Goal: Task Accomplishment & Management: Use online tool/utility

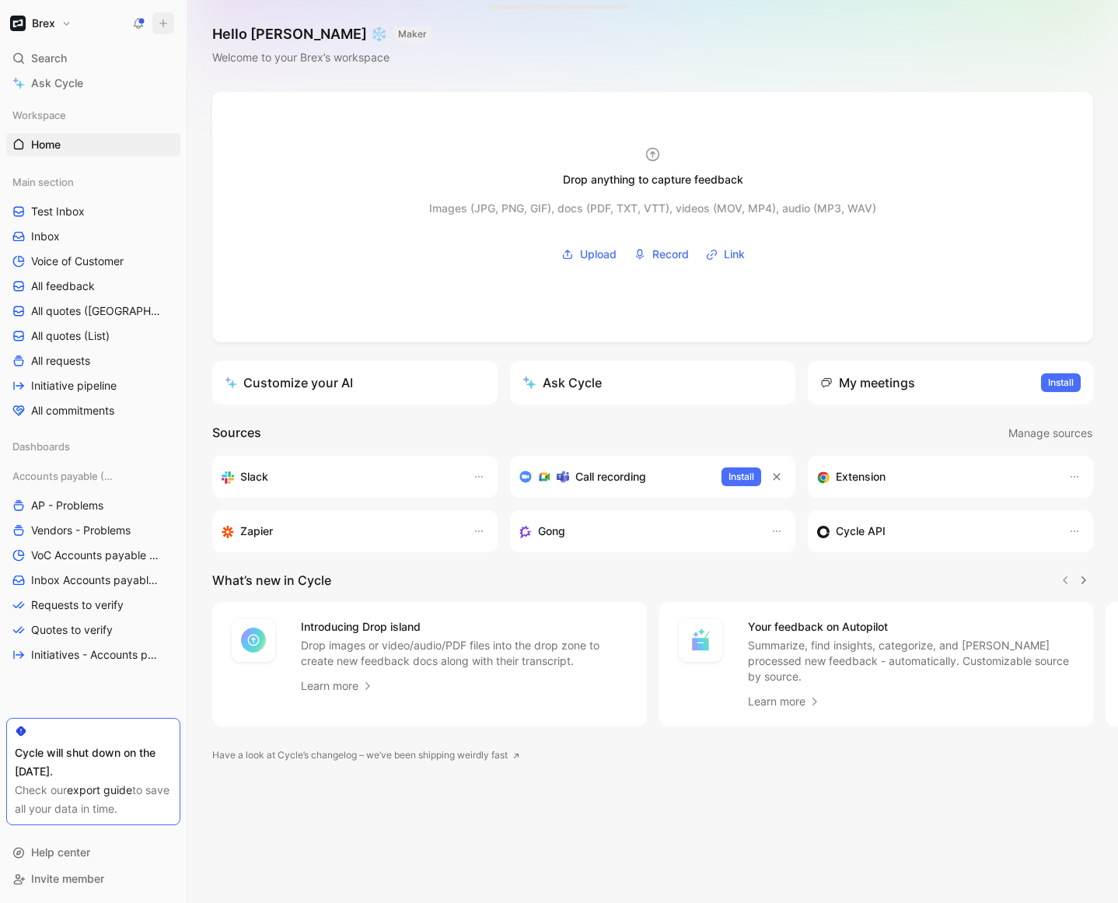
click at [164, 25] on icon at bounding box center [163, 23] width 11 height 11
click at [231, 54] on button "New request r" at bounding box center [267, 56] width 166 height 26
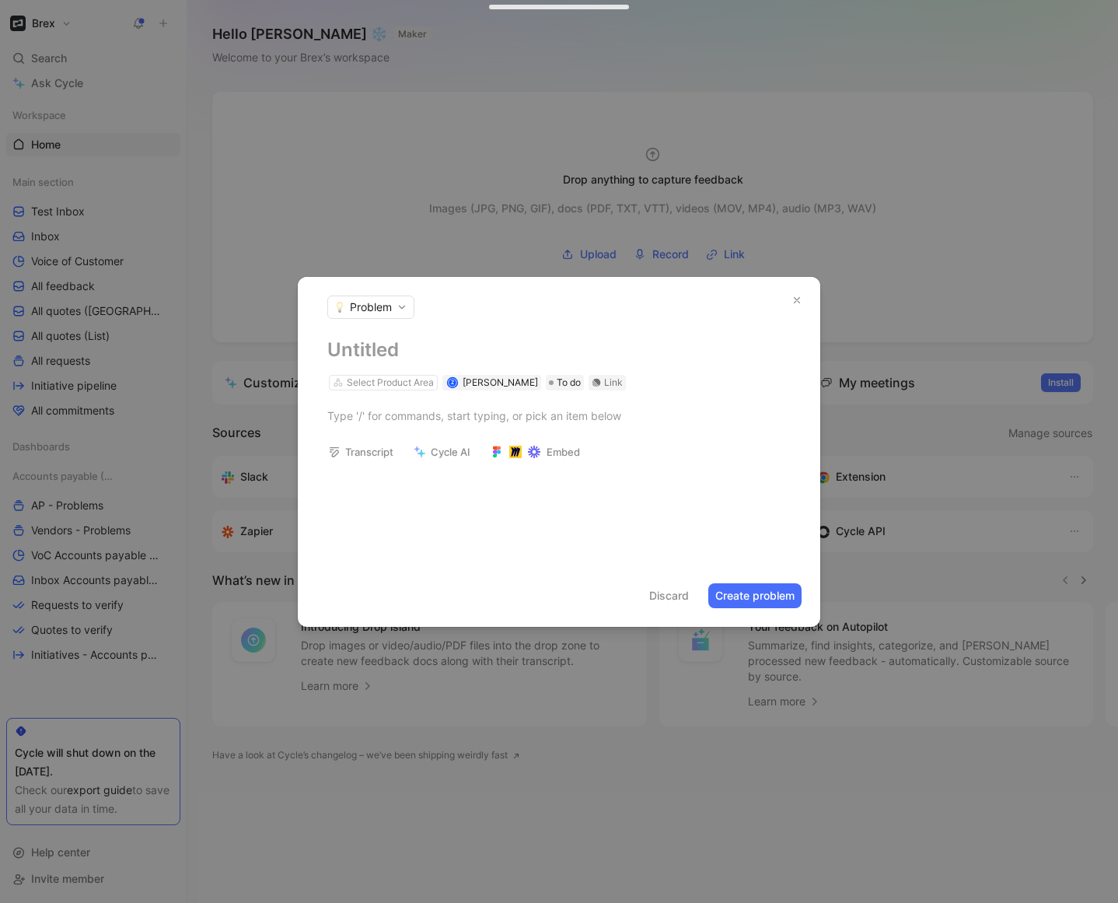
click at [379, 300] on span "Problem" at bounding box center [371, 307] width 42 height 16
click at [379, 305] on div at bounding box center [559, 451] width 1118 height 903
click at [796, 298] on icon "button" at bounding box center [797, 300] width 11 height 11
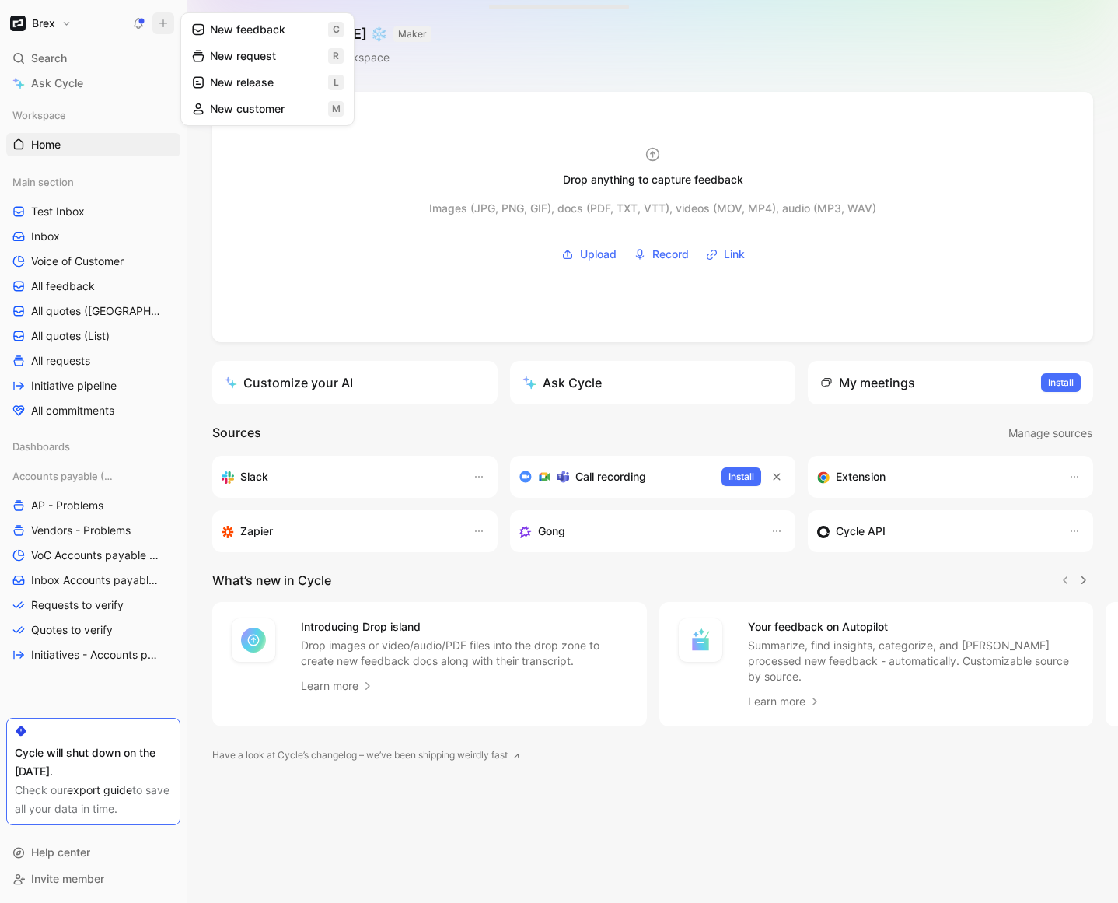
click at [227, 54] on button "New request r" at bounding box center [267, 56] width 166 height 26
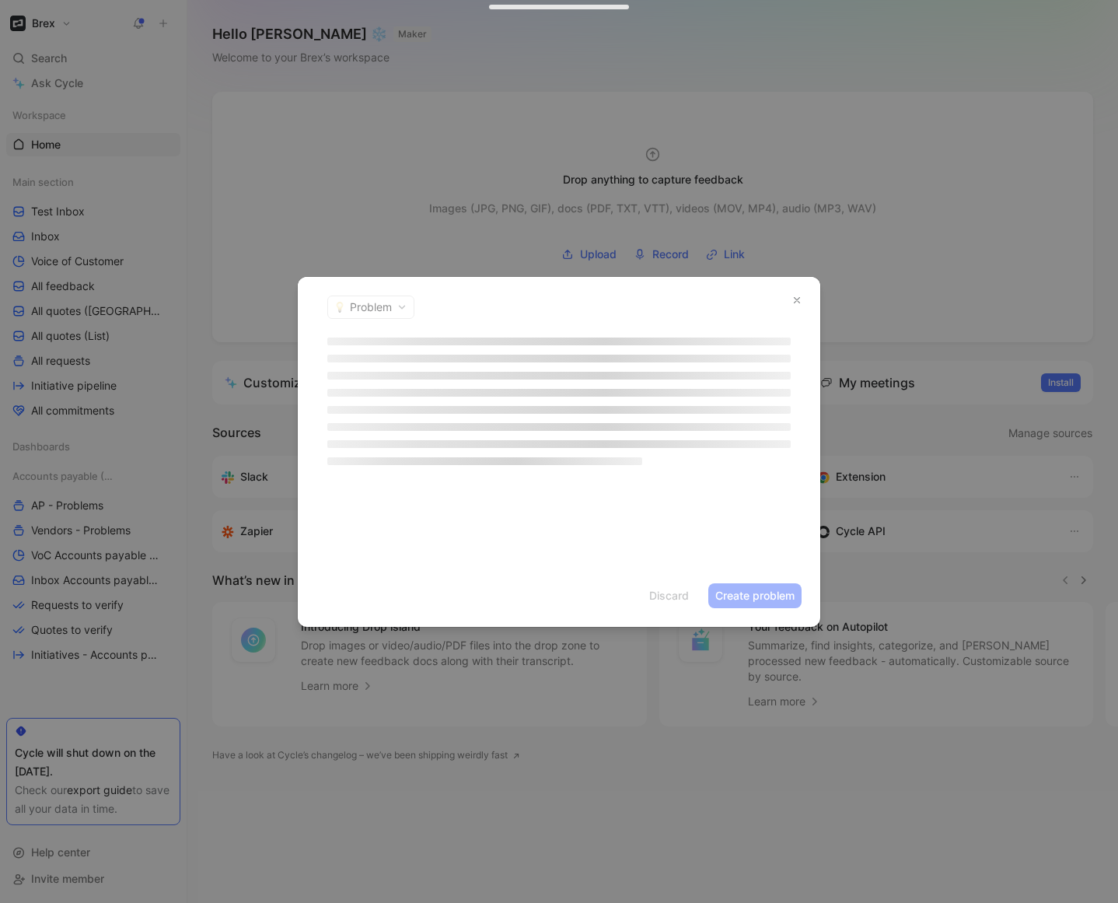
click at [366, 308] on header "Problem" at bounding box center [559, 307] width 523 height 61
click at [366, 308] on span "Problem" at bounding box center [371, 307] width 42 height 16
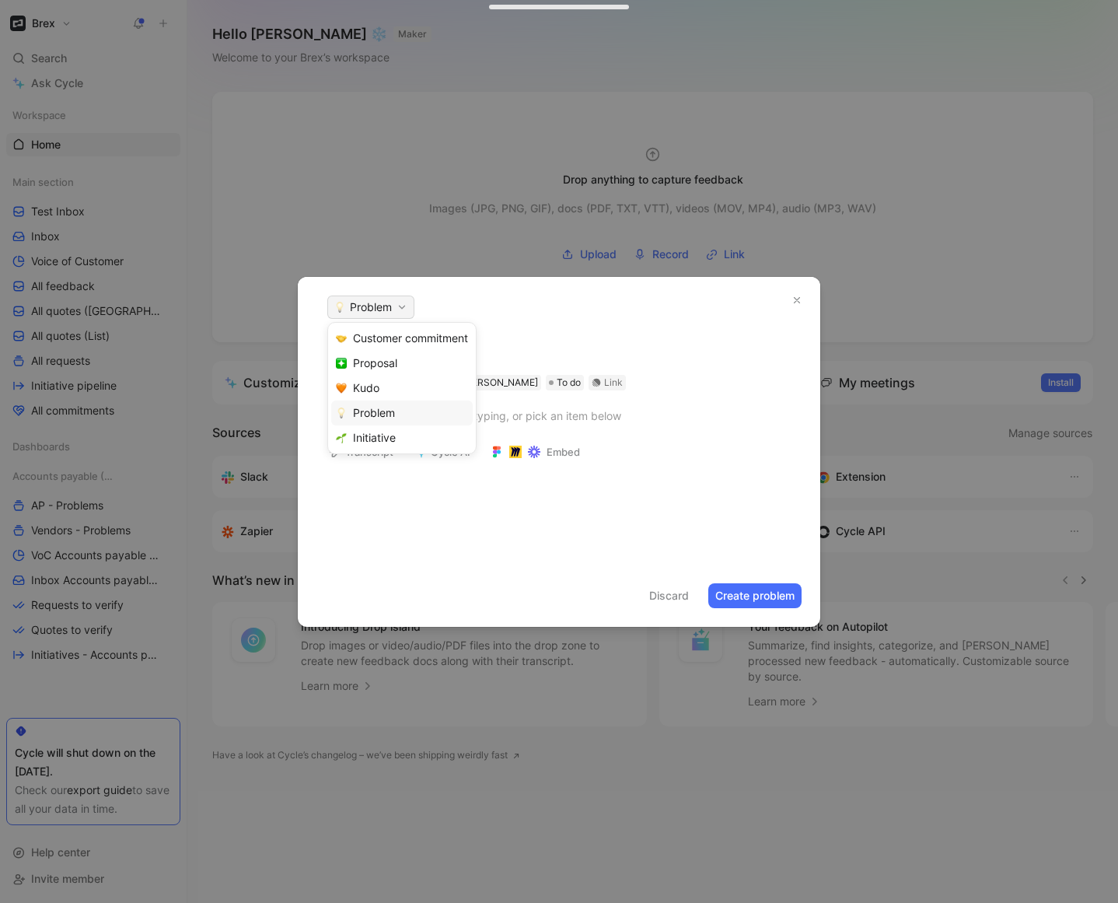
click at [366, 308] on div at bounding box center [559, 451] width 1118 height 903
